Goal: Information Seeking & Learning: Learn about a topic

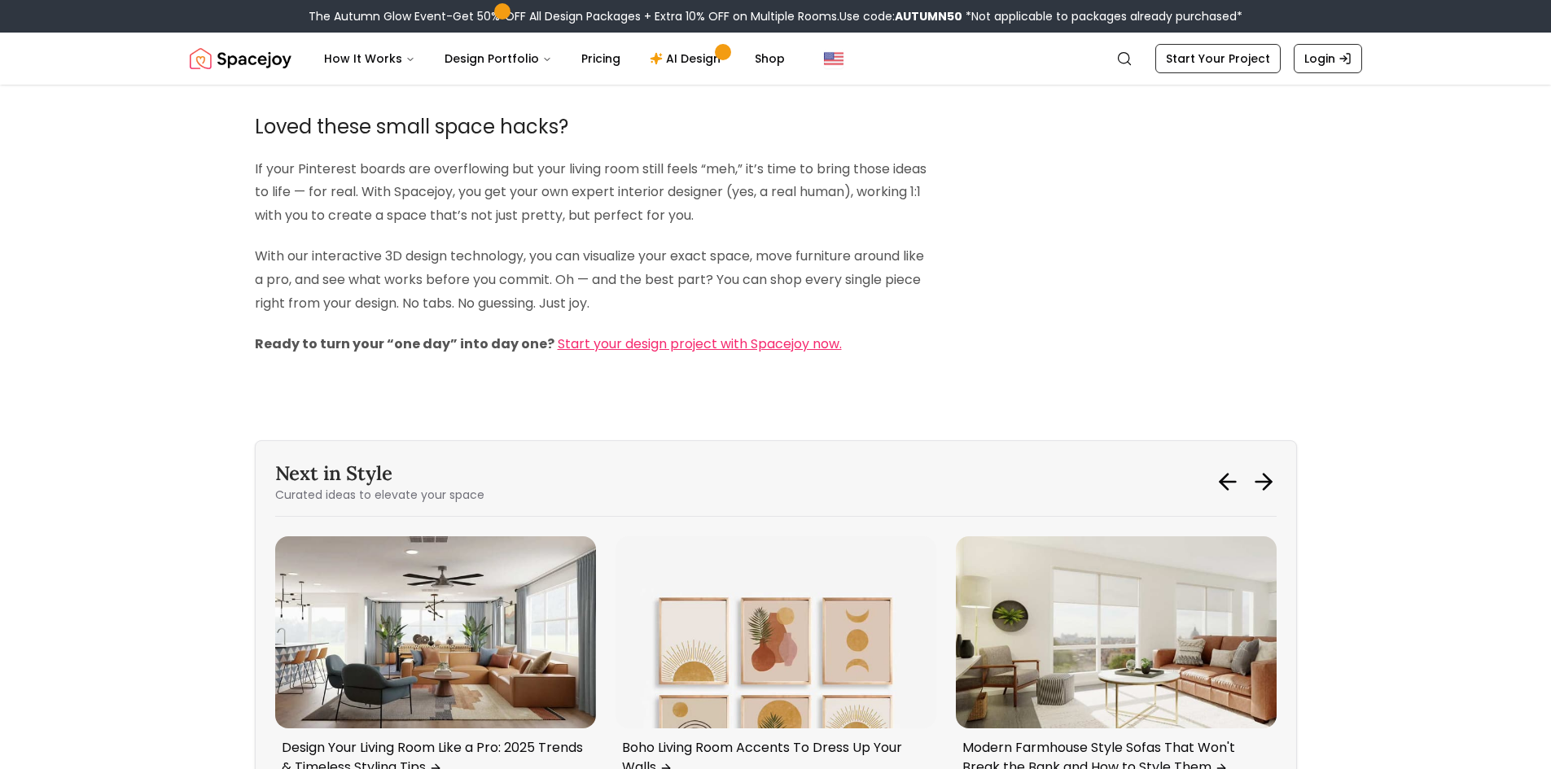
scroll to position [6431, 0]
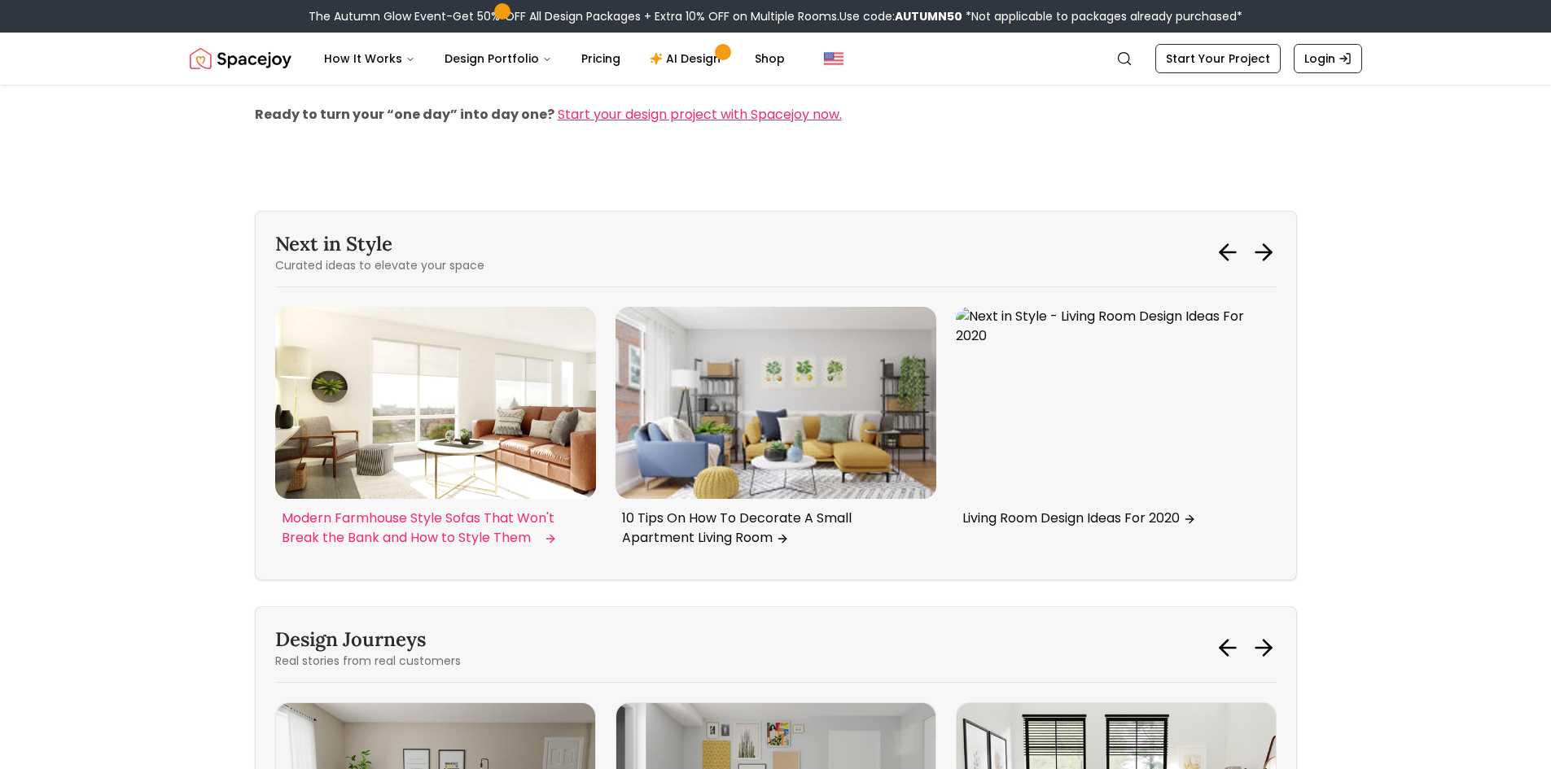
click at [402, 519] on p "Modern Farmhouse Style Sofas That Won't Break the Bank and How to Style Them" at bounding box center [432, 528] width 301 height 39
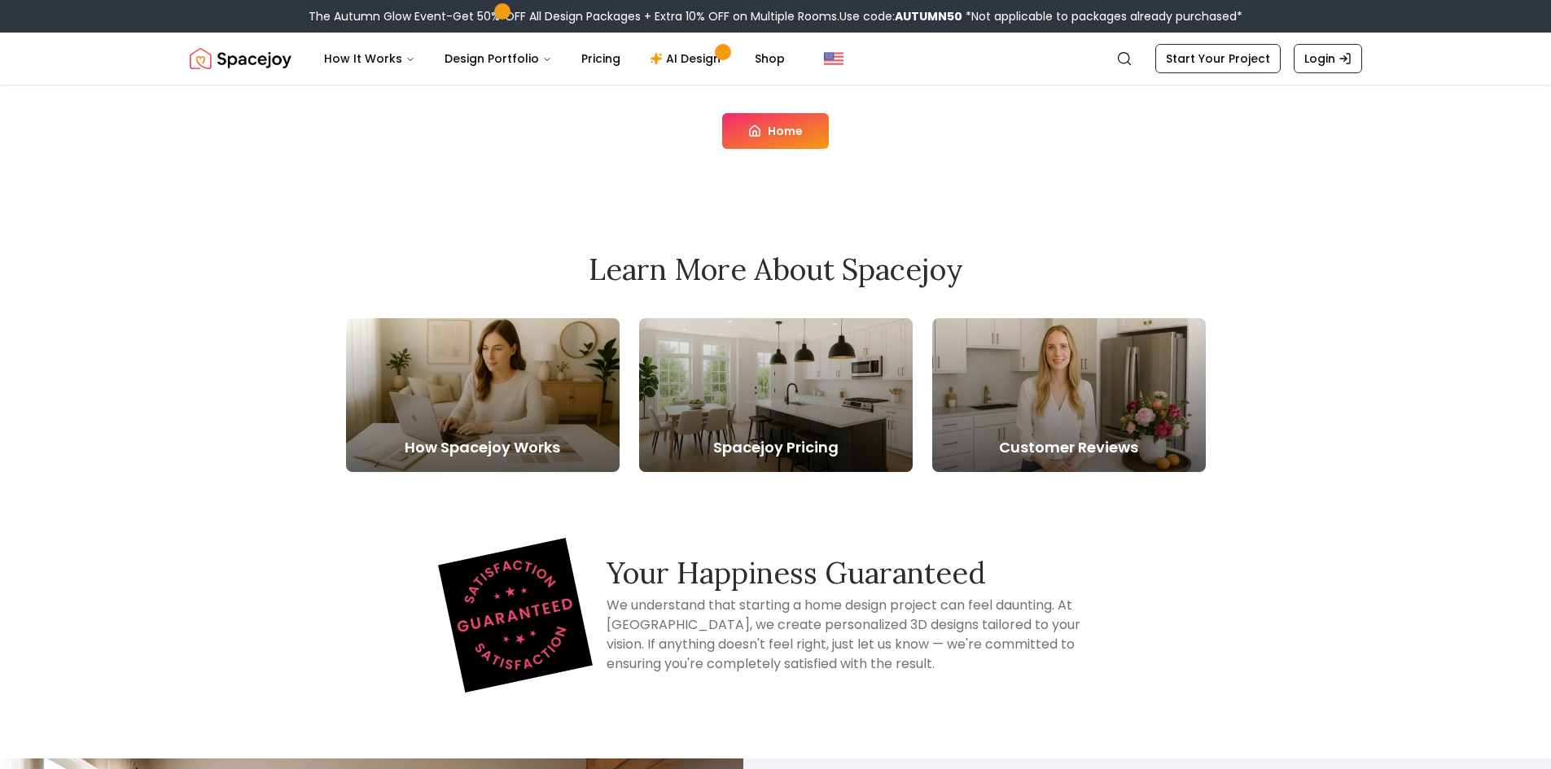
scroll to position [244, 0]
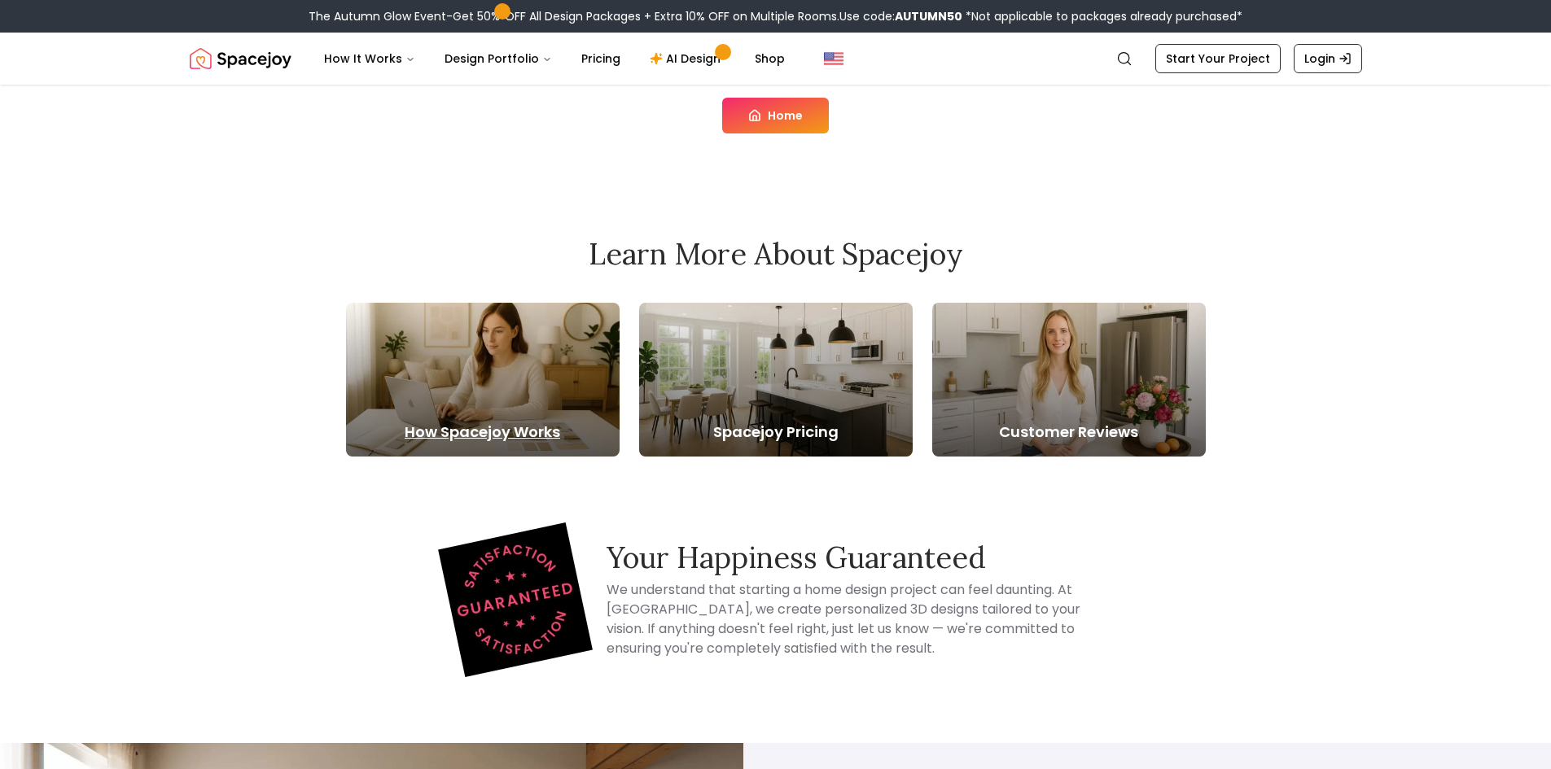
click at [530, 411] on div at bounding box center [483, 380] width 274 height 154
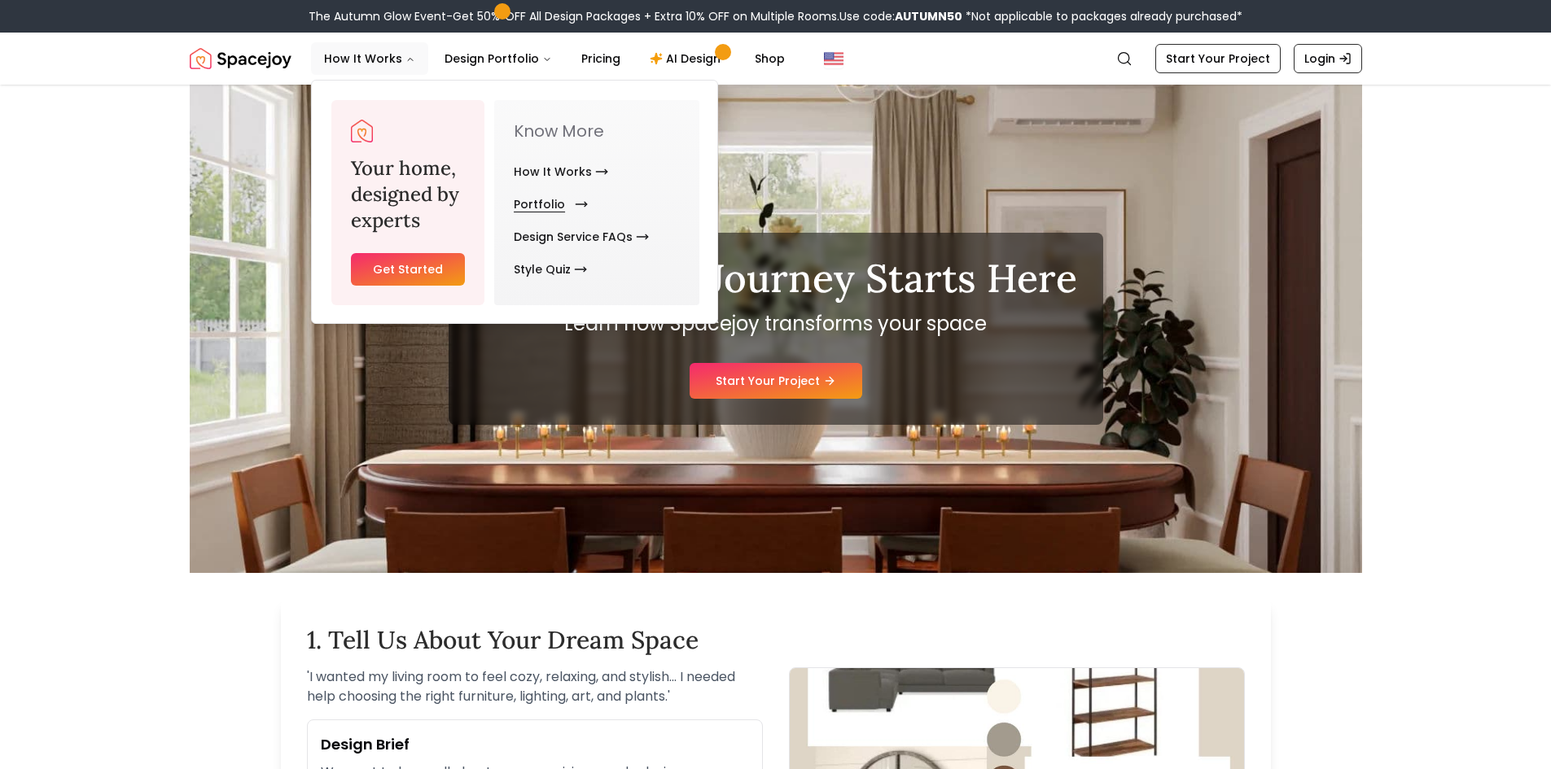
click at [539, 207] on link "Portfolio" at bounding box center [548, 204] width 68 height 33
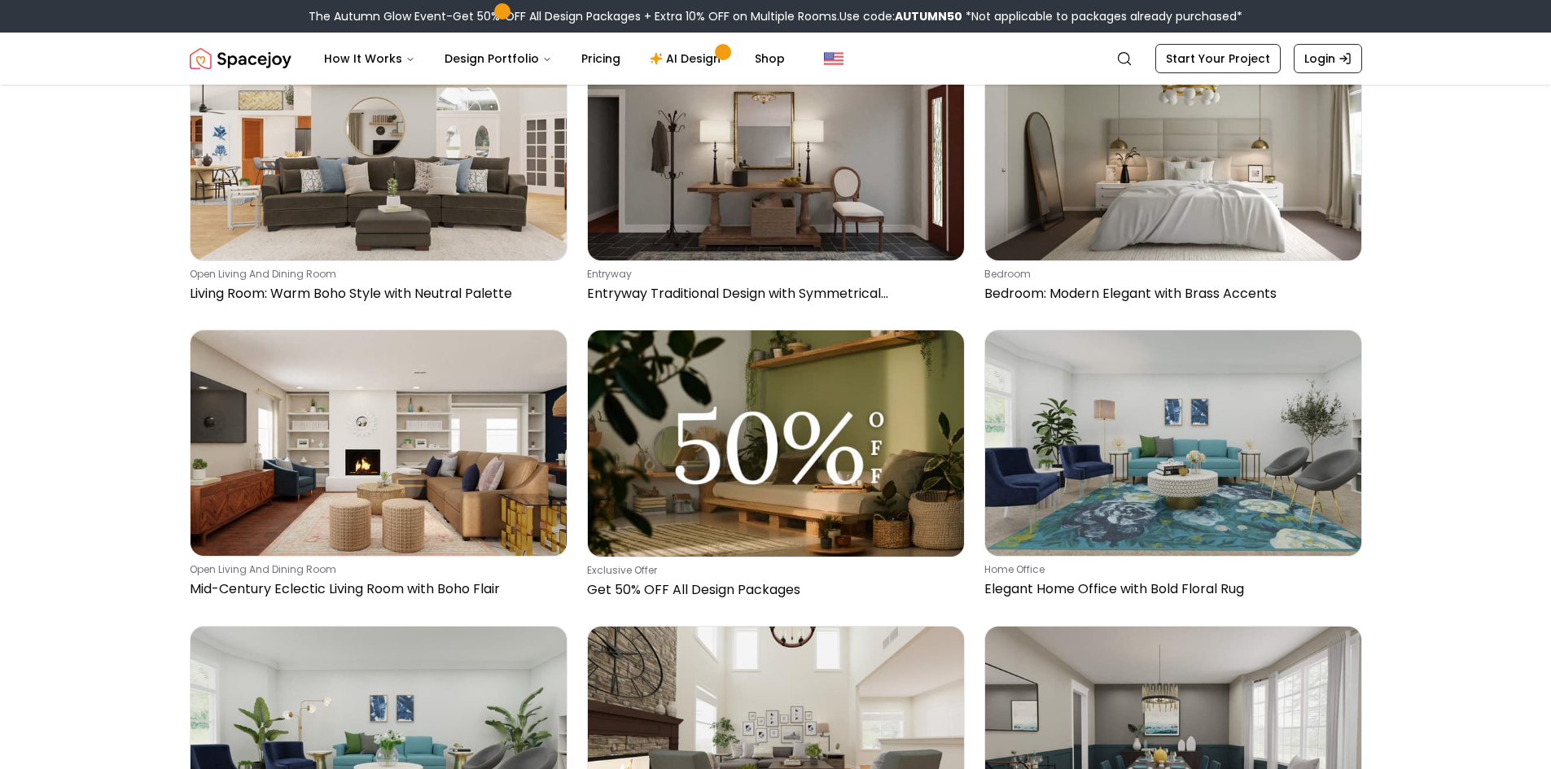
scroll to position [5861, 0]
